Goal: Find contact information: Find contact information

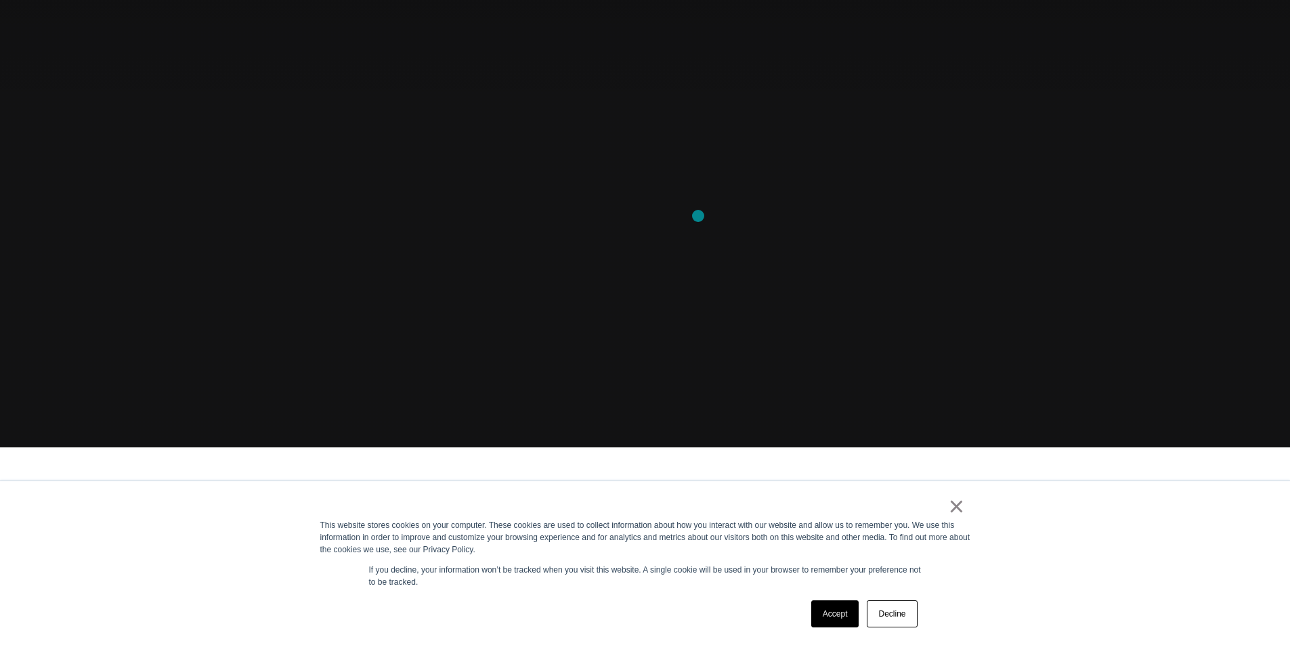
scroll to position [338, 0]
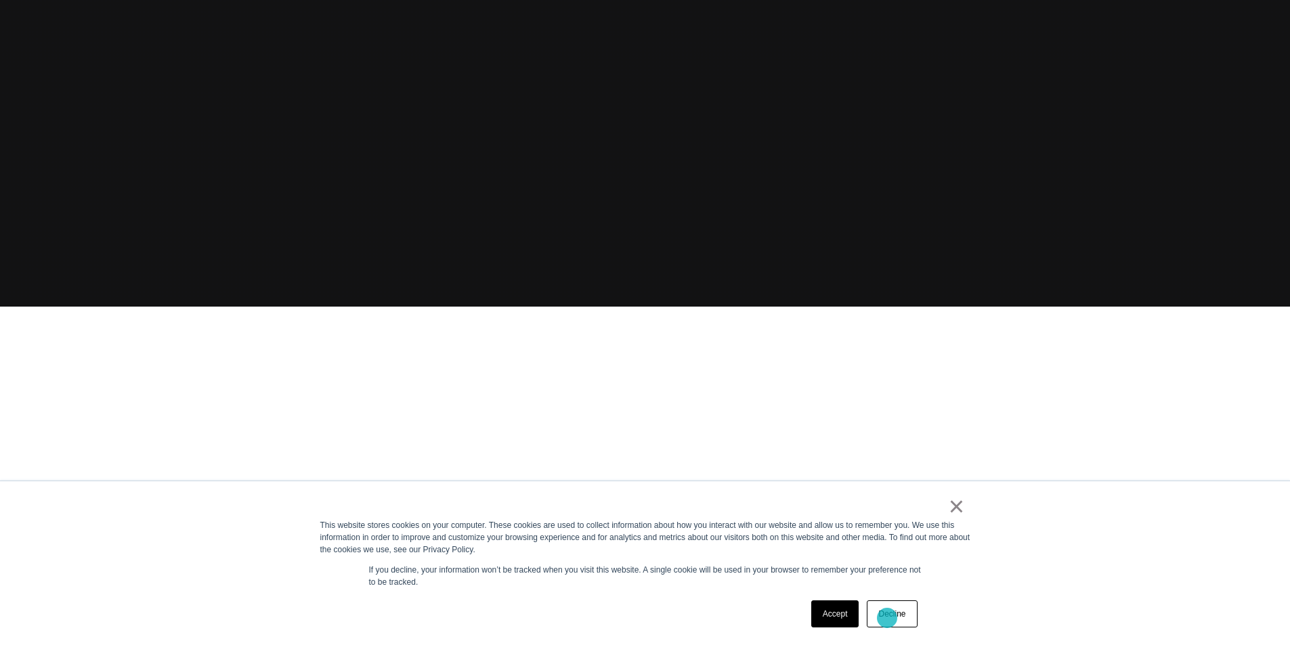
click at [887, 618] on link "Decline" at bounding box center [892, 613] width 50 height 27
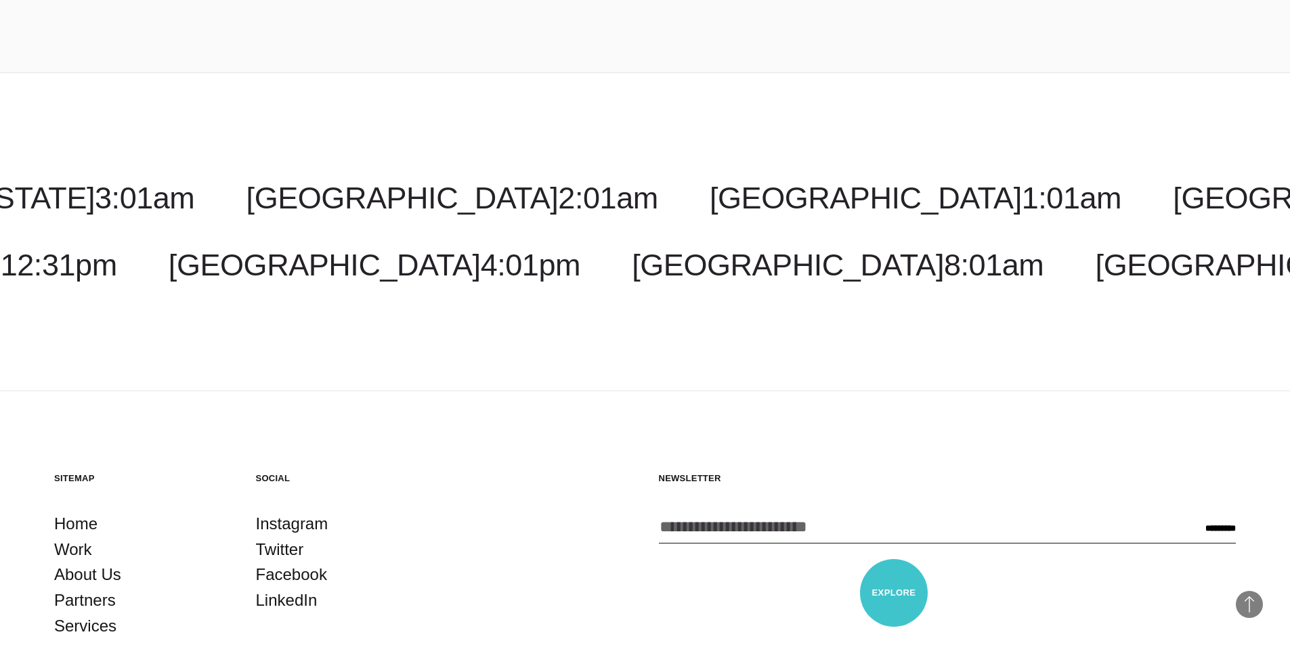
scroll to position [4411, 0]
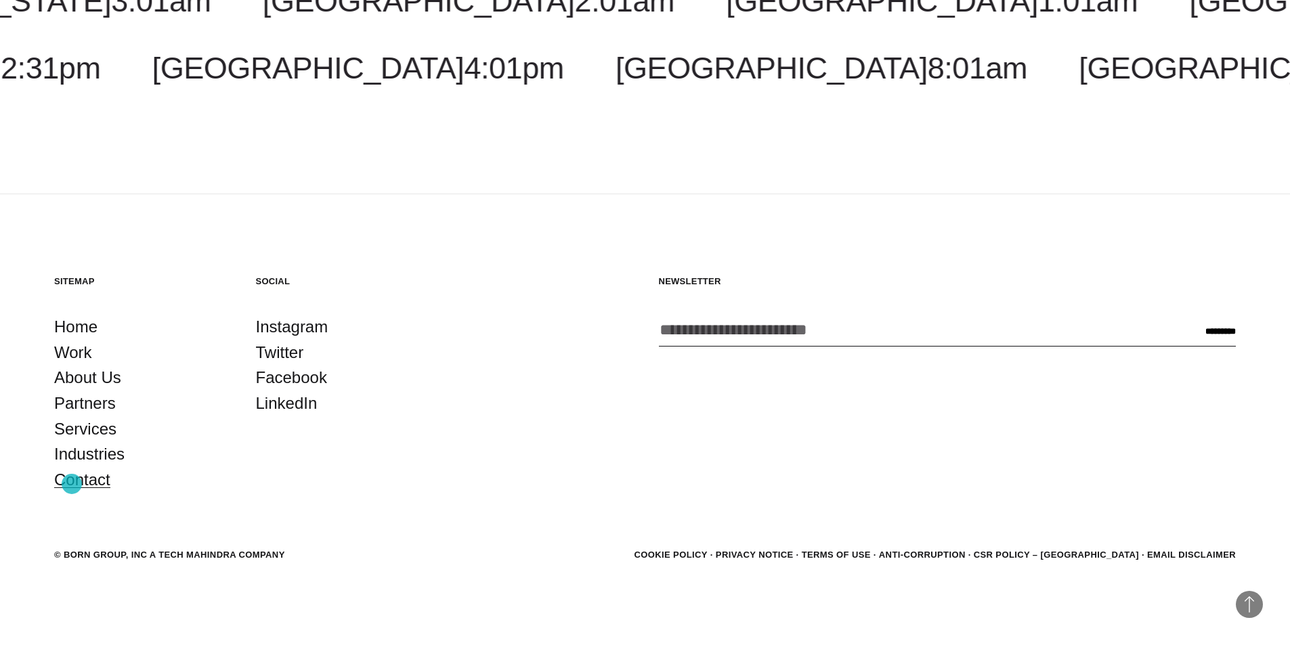
click at [72, 484] on link "Contact" at bounding box center [82, 480] width 56 height 26
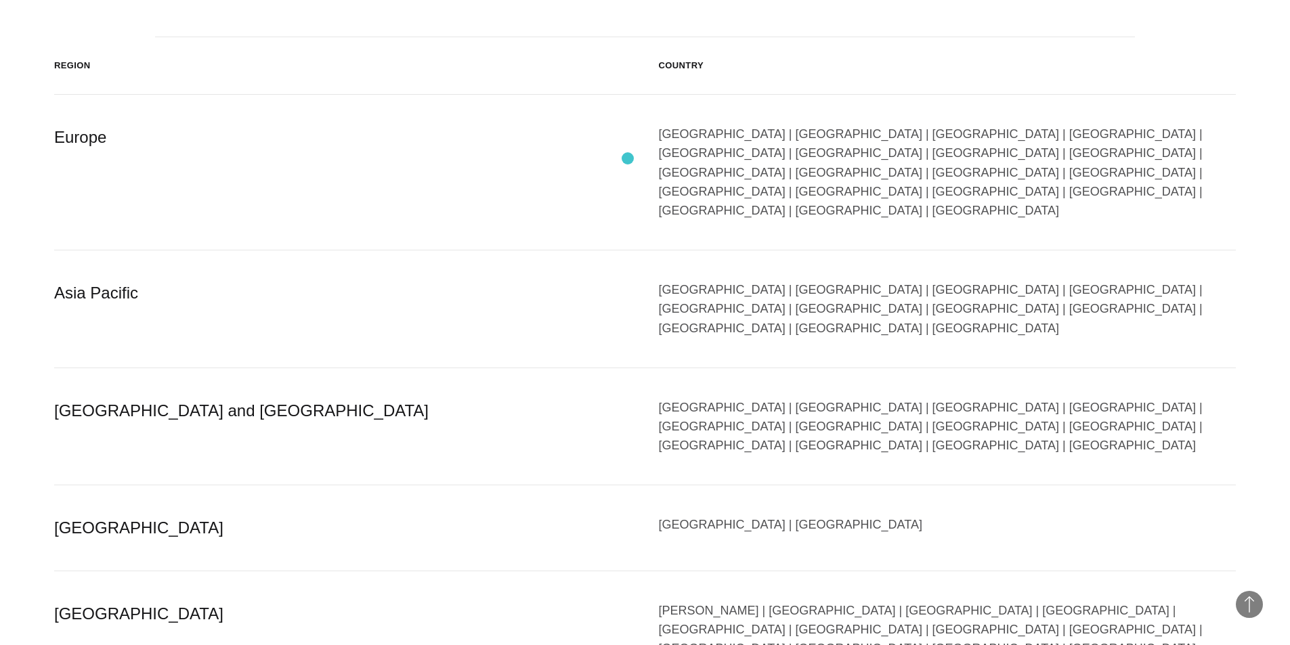
scroll to position [2437, 0]
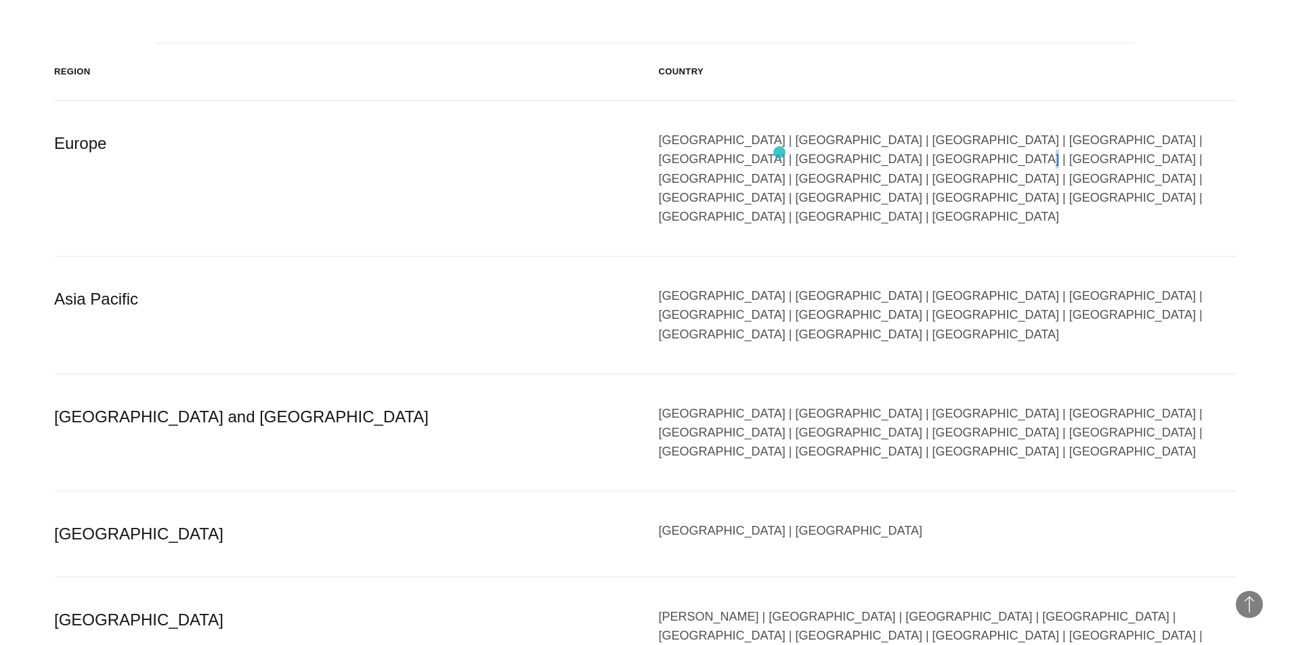
click at [781, 152] on div "[GEOGRAPHIC_DATA] | [GEOGRAPHIC_DATA] | [GEOGRAPHIC_DATA] | [GEOGRAPHIC_DATA] |…" at bounding box center [947, 178] width 577 height 95
click at [731, 152] on div "Austria | Belgium | Bulgaria | Czech Republic | Denmark | Finland | France | Ge…" at bounding box center [947, 178] width 577 height 95
click at [730, 152] on div "Austria | Belgium | Bulgaria | Czech Republic | Denmark | Finland | France | Ge…" at bounding box center [947, 178] width 577 height 95
click at [687, 151] on div "Austria | Belgium | Bulgaria | Czech Republic | Denmark | Finland | France | Ge…" at bounding box center [947, 178] width 577 height 95
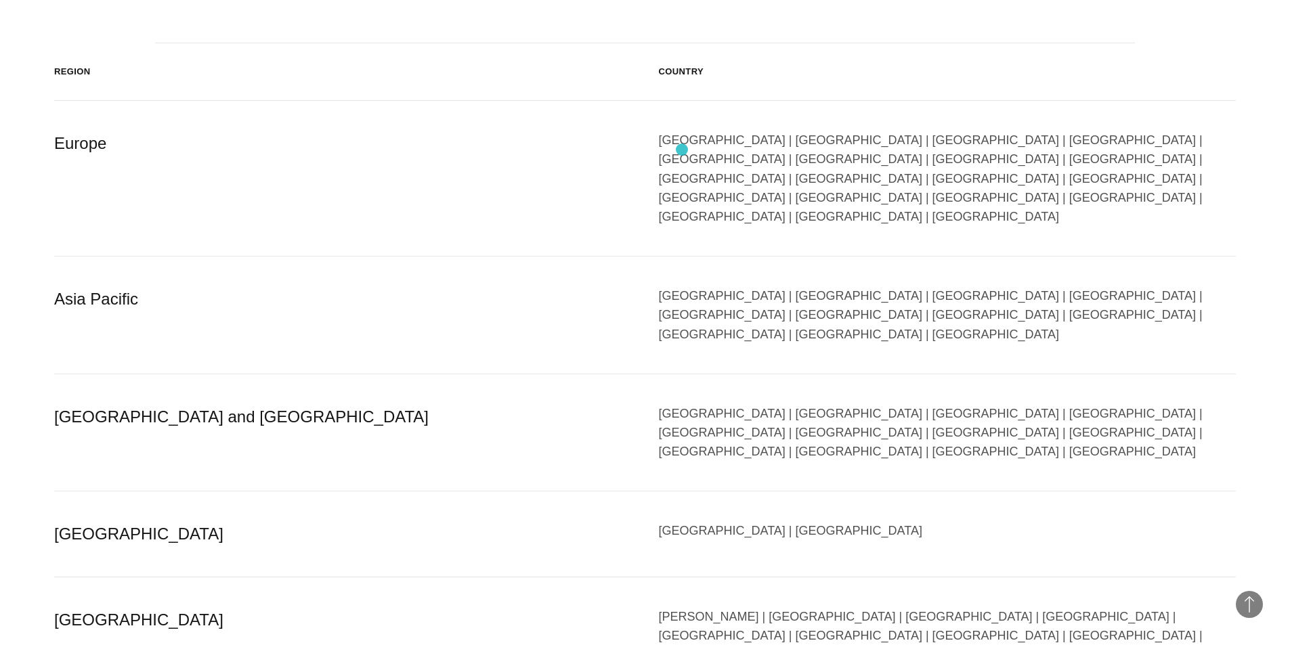
click at [682, 150] on div "Austria | Belgium | Bulgaria | Czech Republic | Denmark | Finland | France | Ge…" at bounding box center [947, 178] width 577 height 95
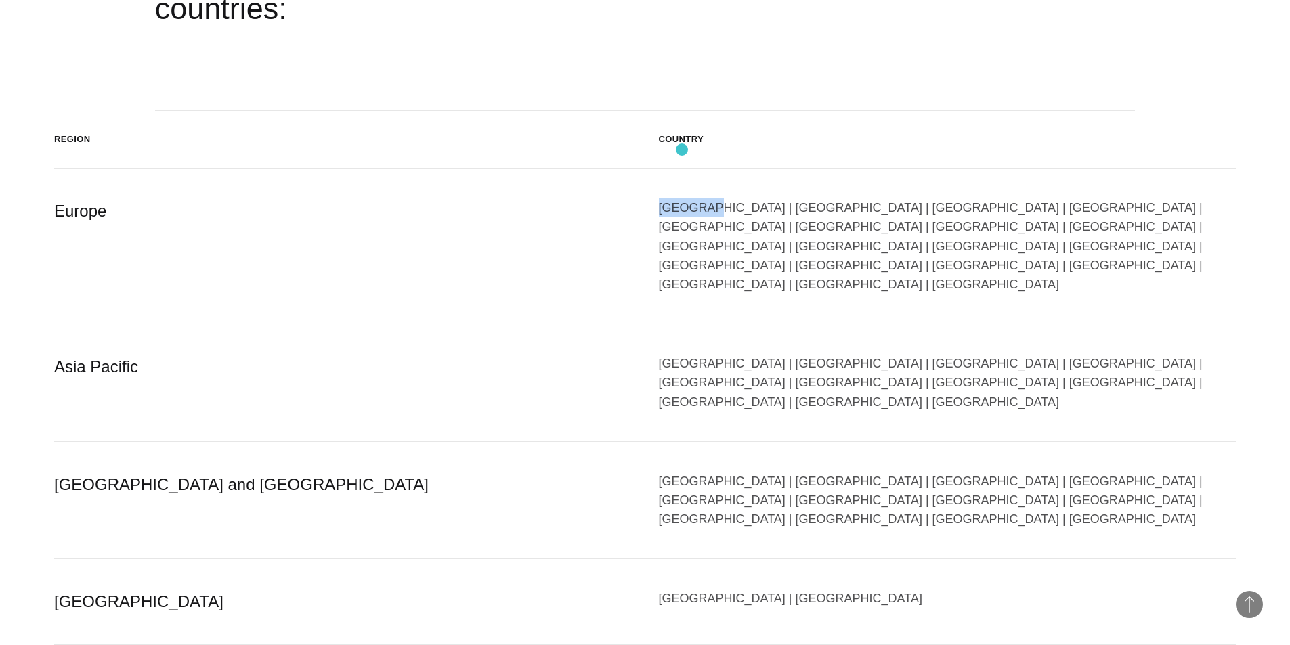
scroll to position [2302, 0]
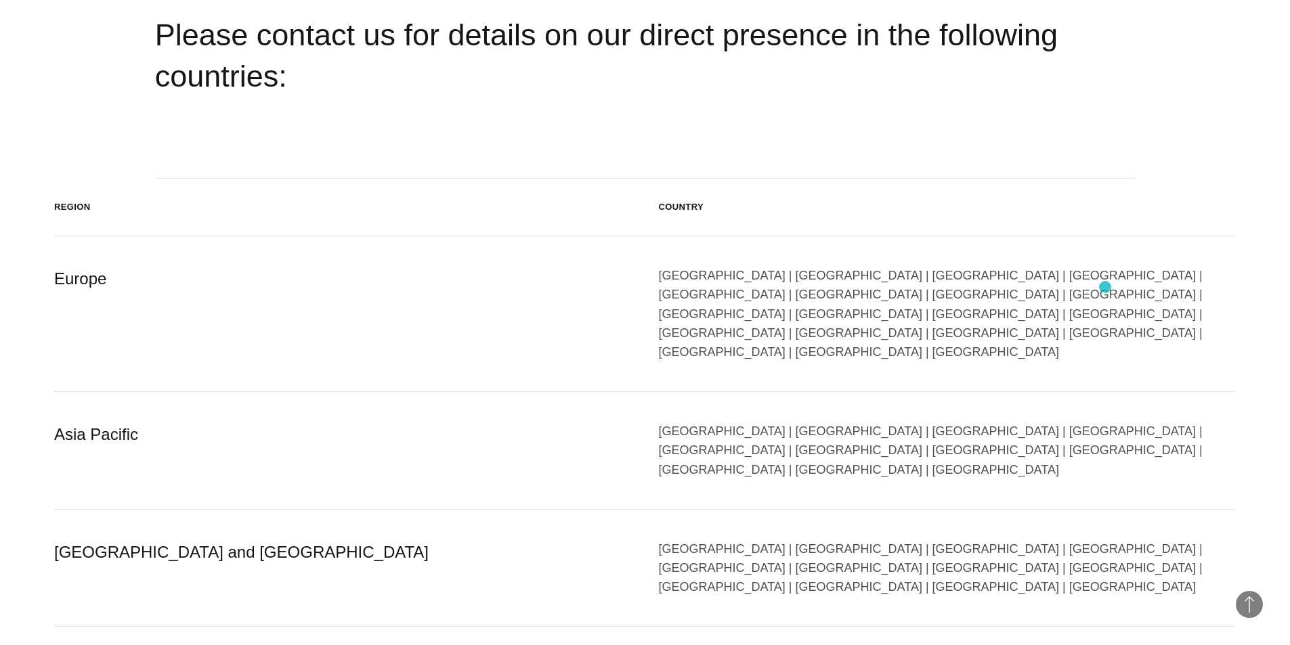
click at [1105, 287] on div "Austria | Belgium | Bulgaria | Czech Republic | Denmark | Finland | France | Ge…" at bounding box center [947, 313] width 577 height 95
click at [1093, 292] on div "Austria | Belgium | Bulgaria | Czech Republic | Denmark | Finland | France | Ge…" at bounding box center [947, 313] width 577 height 95
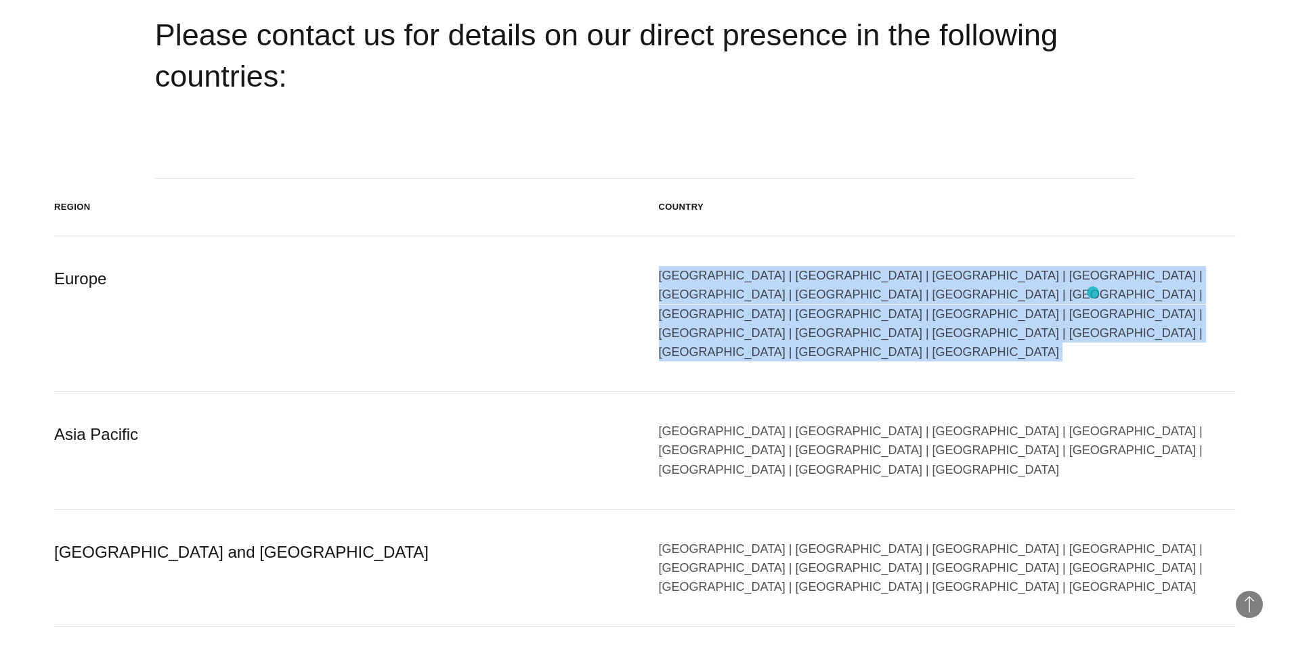
click at [1093, 292] on div "Austria | Belgium | Bulgaria | Czech Republic | Denmark | Finland | France | Ge…" at bounding box center [947, 313] width 577 height 95
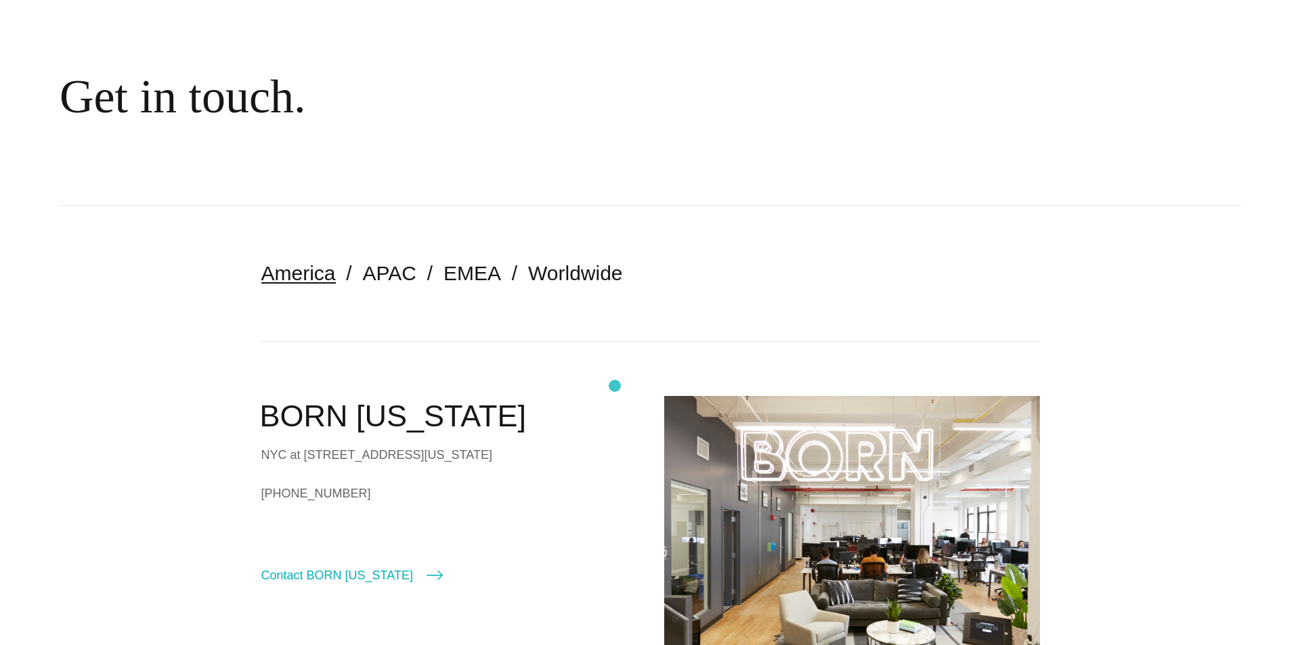
scroll to position [0, 0]
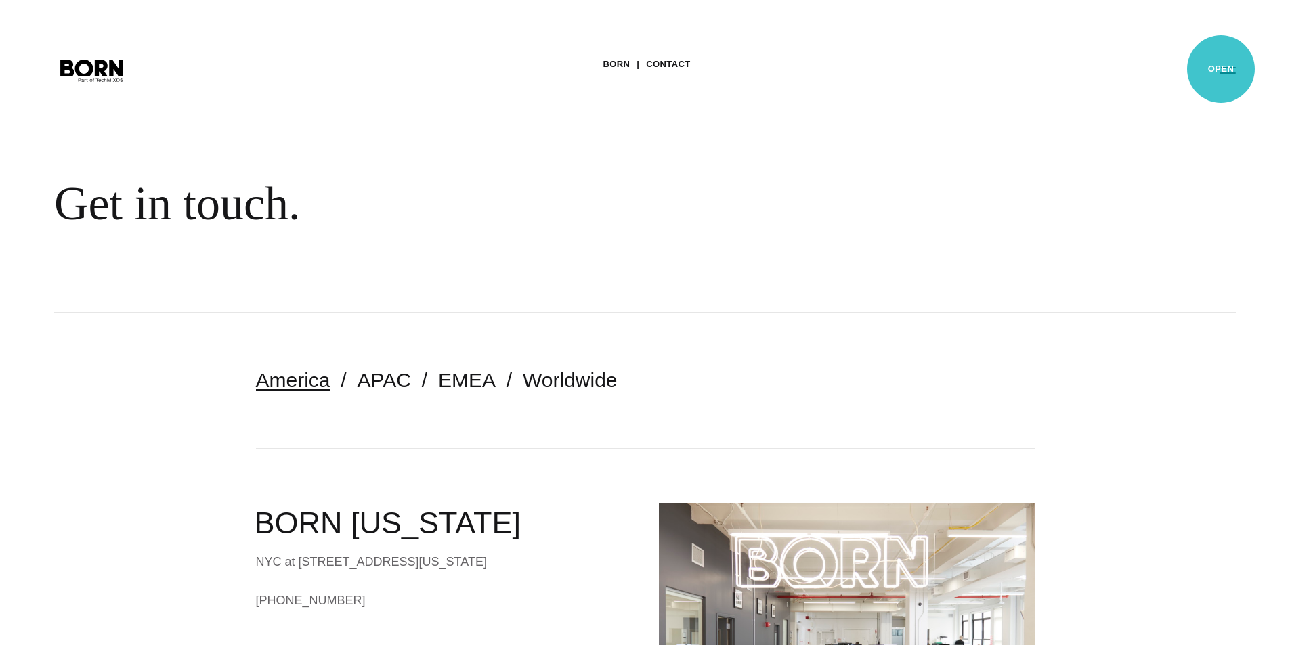
click at [1221, 69] on button "Primary Menu" at bounding box center [1227, 70] width 32 height 28
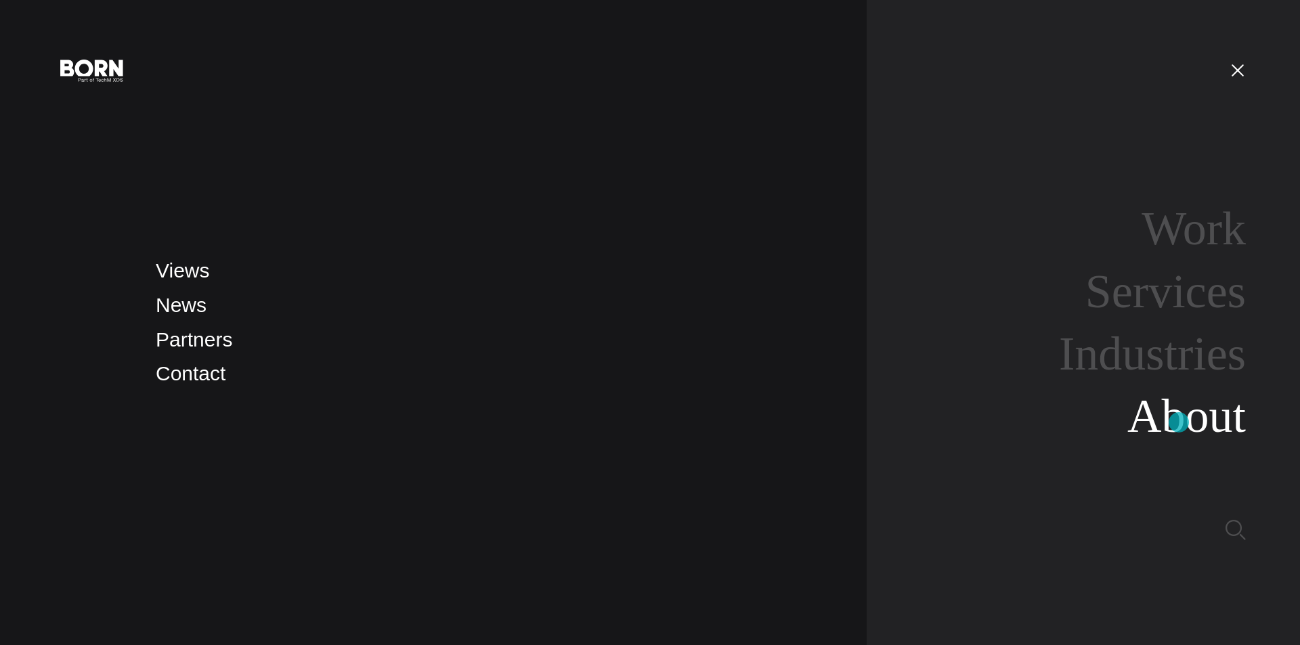
click at [1179, 422] on link "About" at bounding box center [1186, 416] width 118 height 52
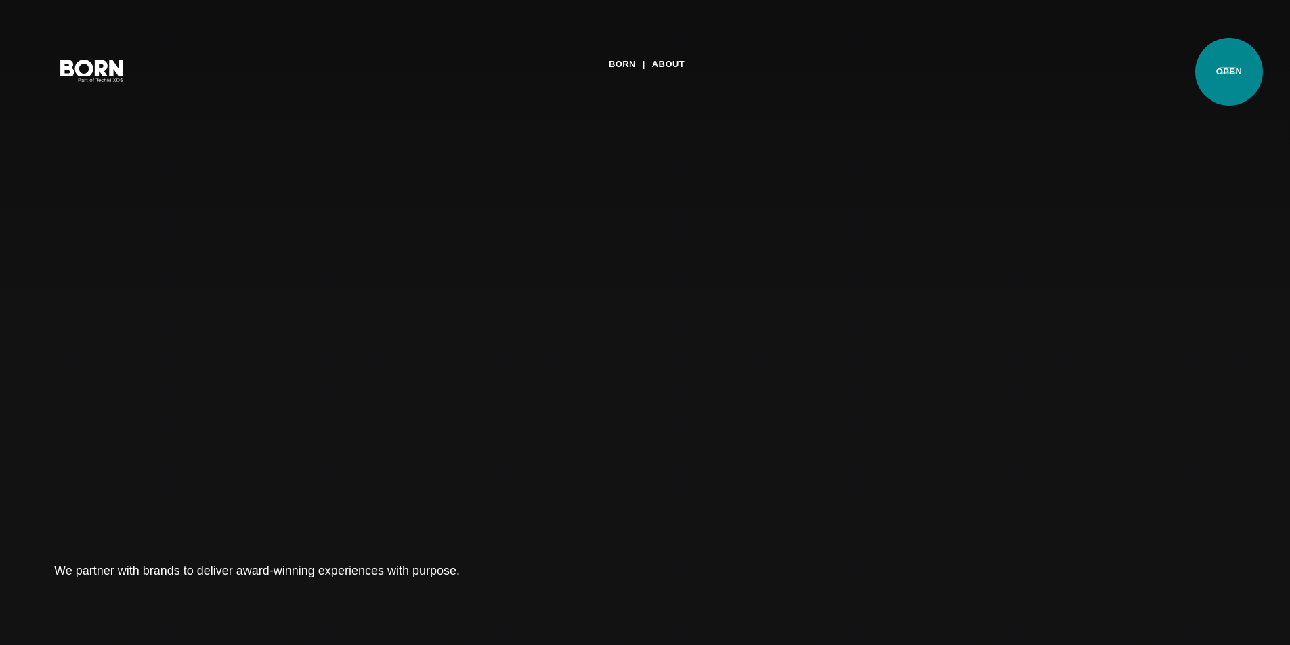
click at [1229, 72] on button "Primary Menu" at bounding box center [1227, 70] width 32 height 28
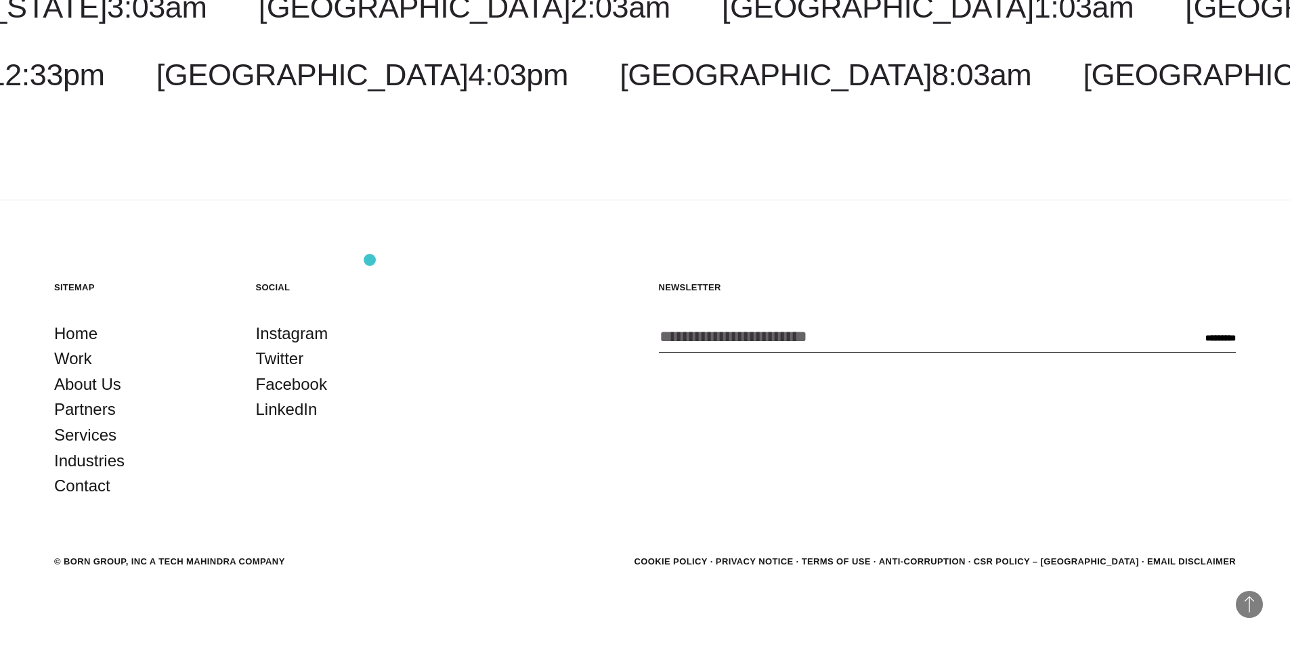
scroll to position [5220, 0]
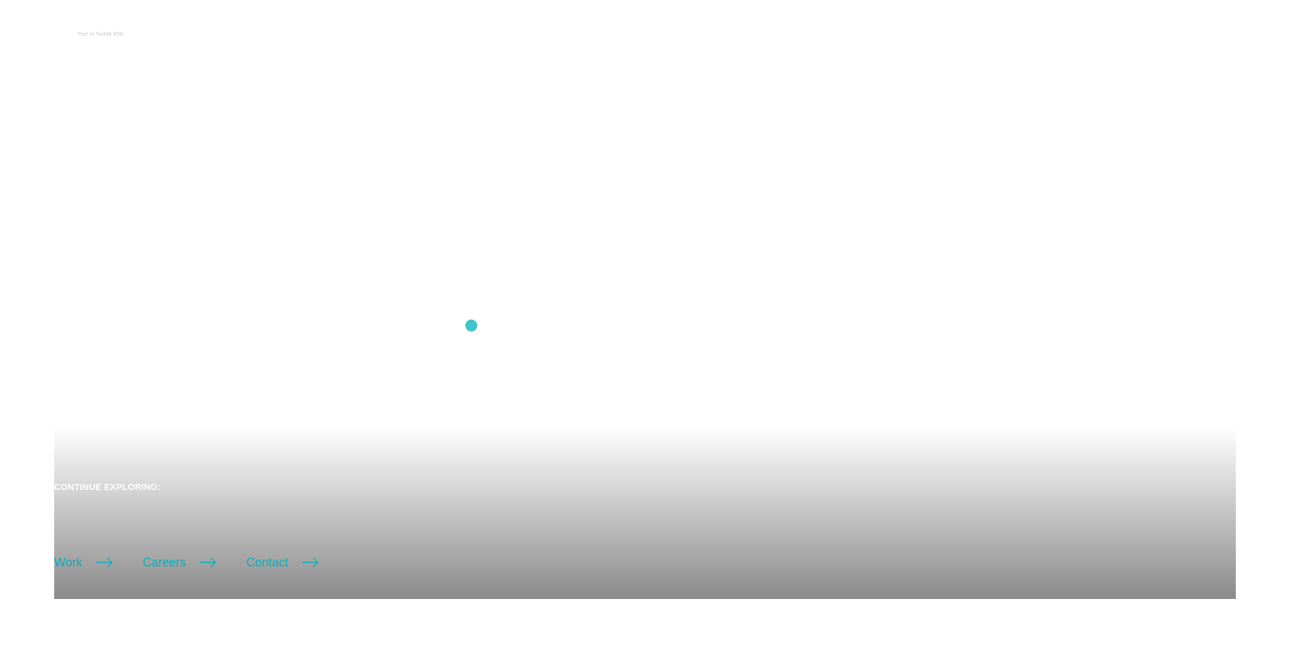
scroll to position [45, 0]
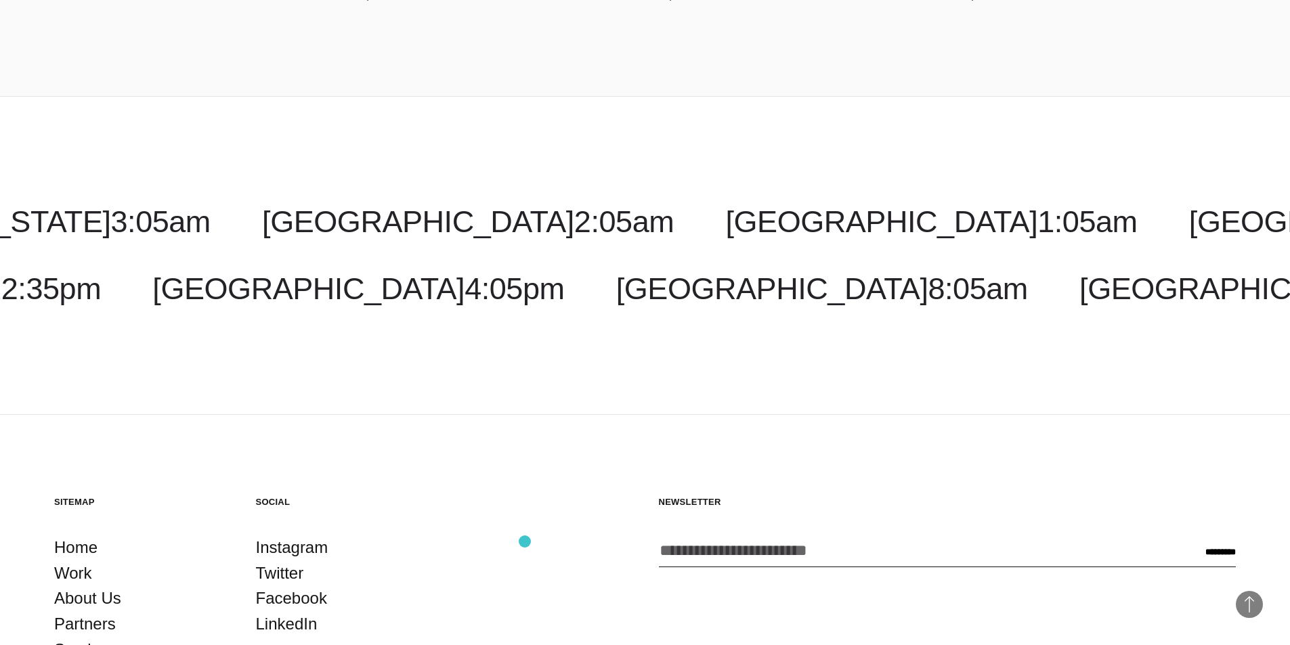
scroll to position [4411, 0]
